Goal: Information Seeking & Learning: Learn about a topic

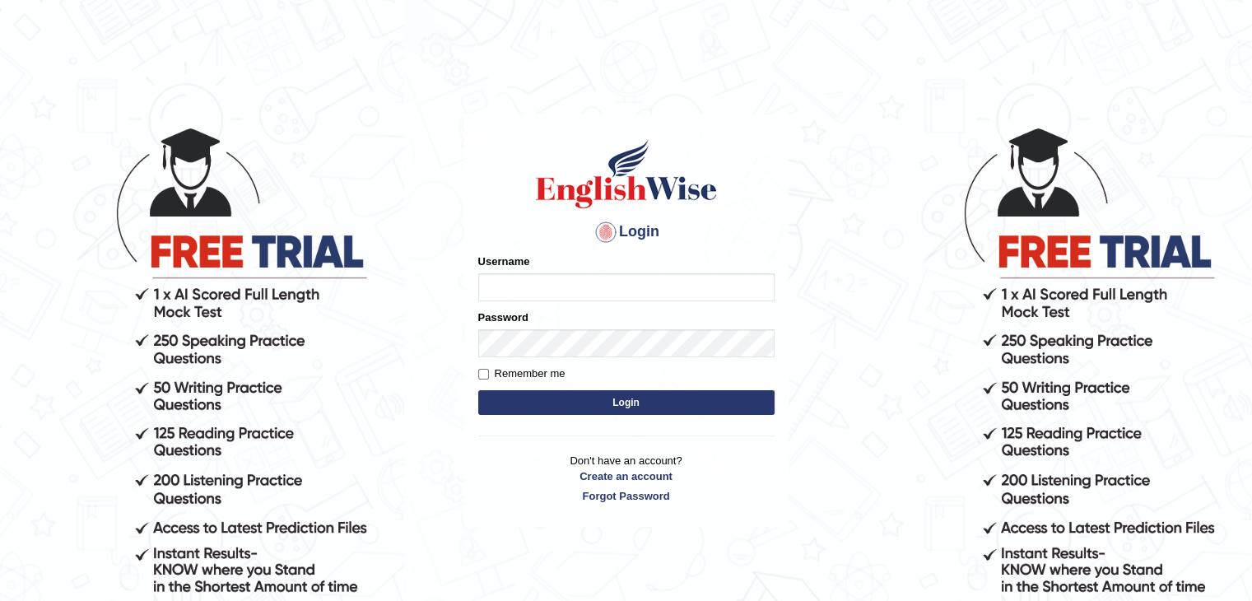
drag, startPoint x: 0, startPoint y: 0, endPoint x: 534, endPoint y: 284, distance: 605.1
click at [534, 284] on input "Username" at bounding box center [626, 287] width 296 height 28
type input "ajnconcept"
click at [478, 390] on button "Login" at bounding box center [626, 402] width 296 height 25
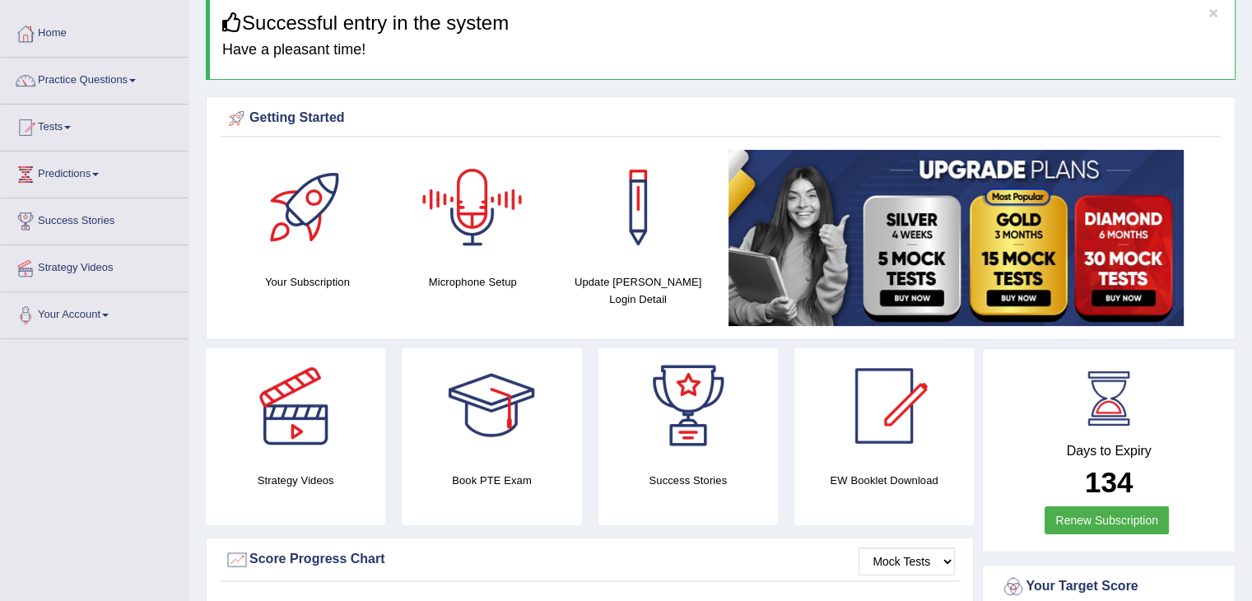
scroll to position [82, 0]
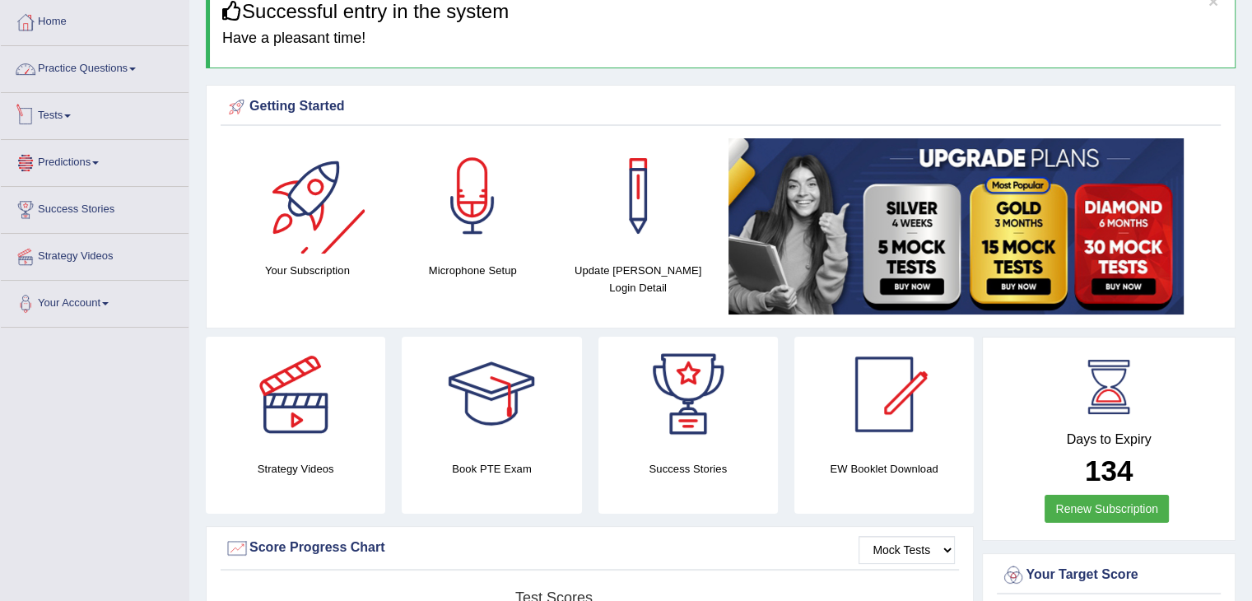
click at [71, 71] on link "Practice Questions" at bounding box center [95, 66] width 188 height 41
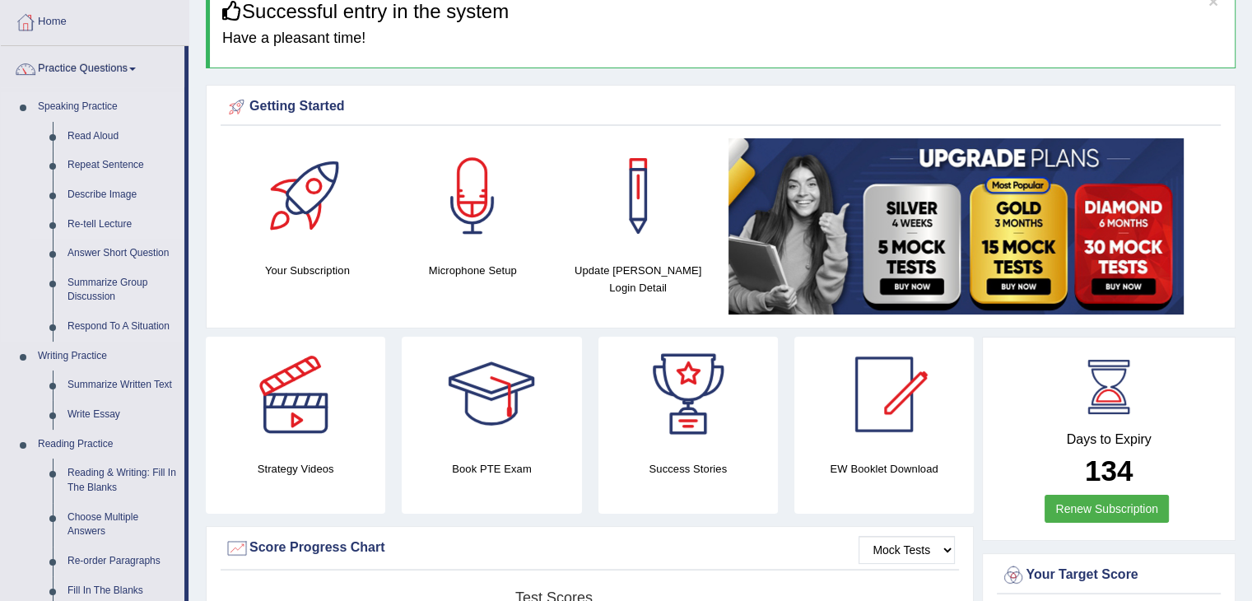
click at [116, 225] on link "Re-tell Lecture" at bounding box center [122, 225] width 124 height 30
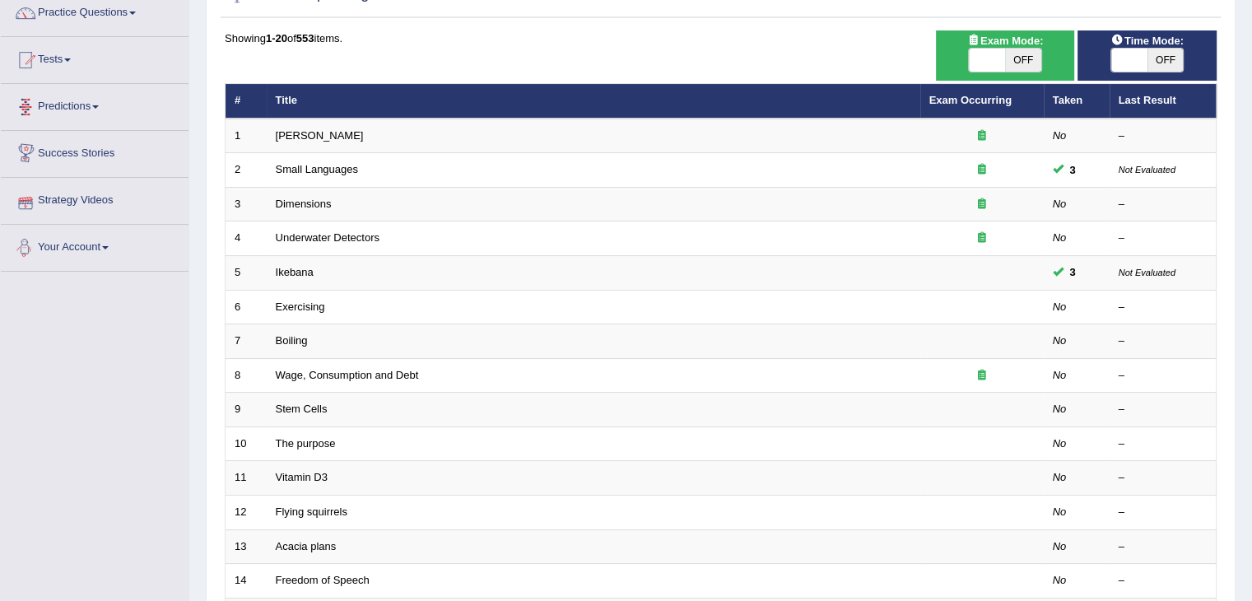
scroll to position [82, 0]
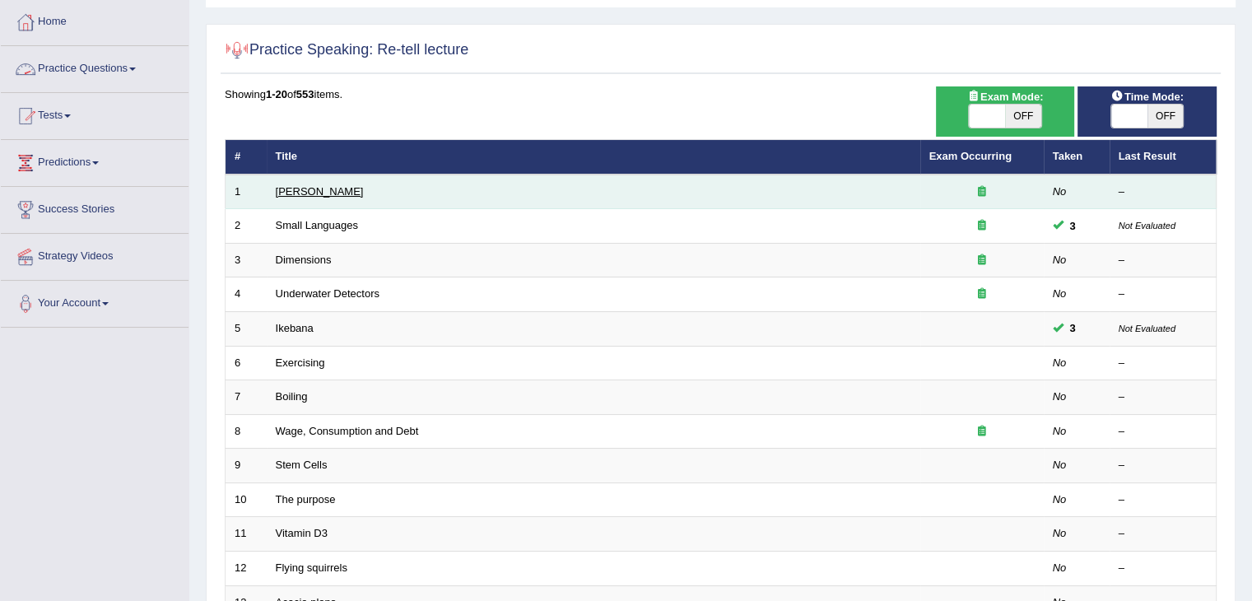
click at [323, 192] on link "[PERSON_NAME]" at bounding box center [320, 191] width 88 height 12
